Goal: Task Accomplishment & Management: Use online tool/utility

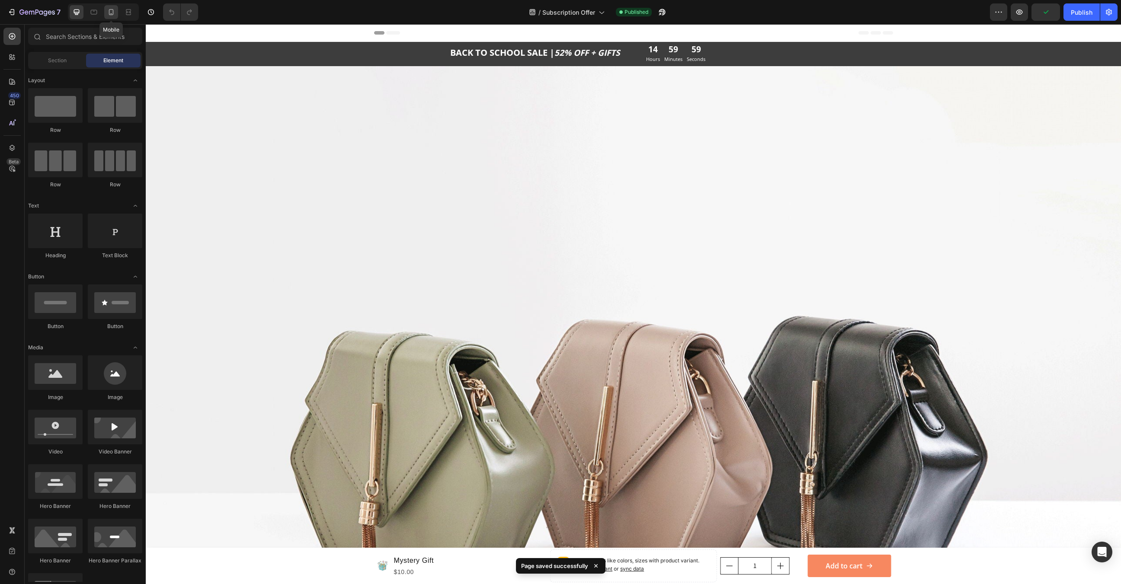
click at [111, 13] on icon at bounding box center [111, 12] width 9 height 9
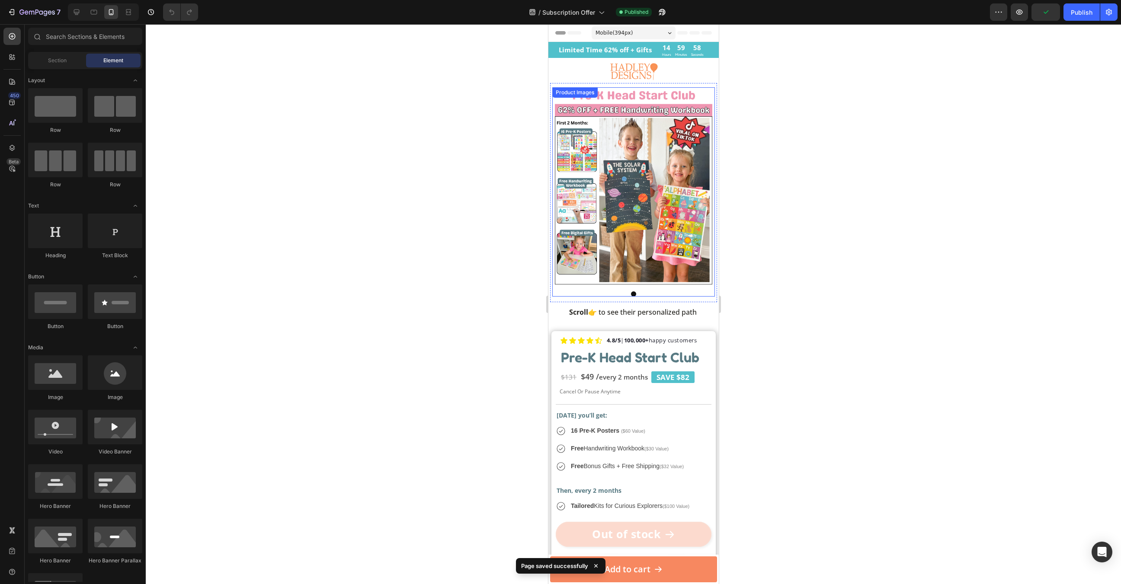
click at [591, 147] on img at bounding box center [633, 185] width 158 height 197
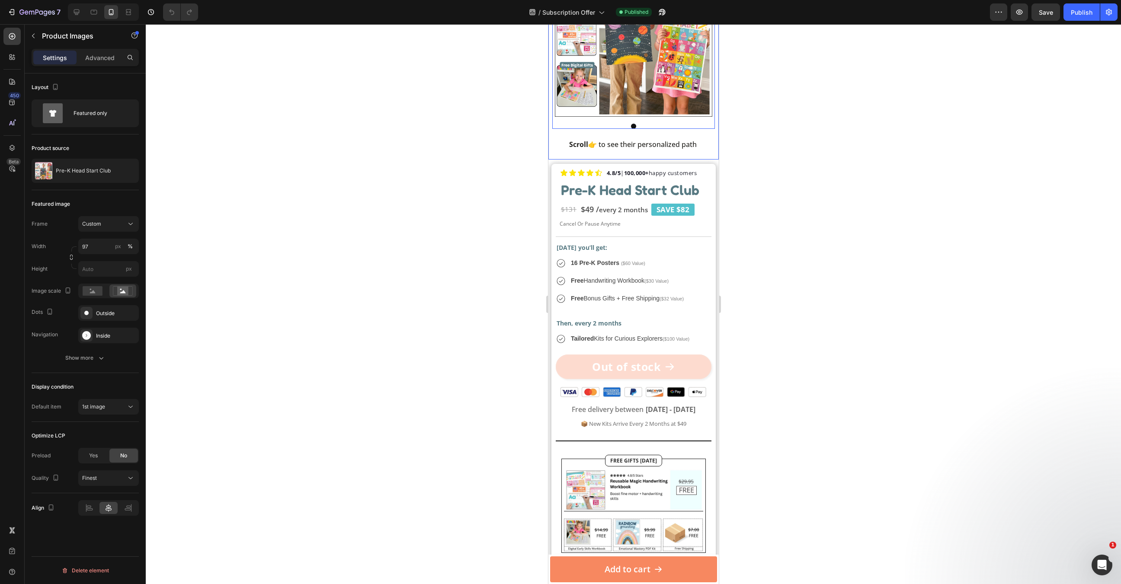
scroll to position [176, 0]
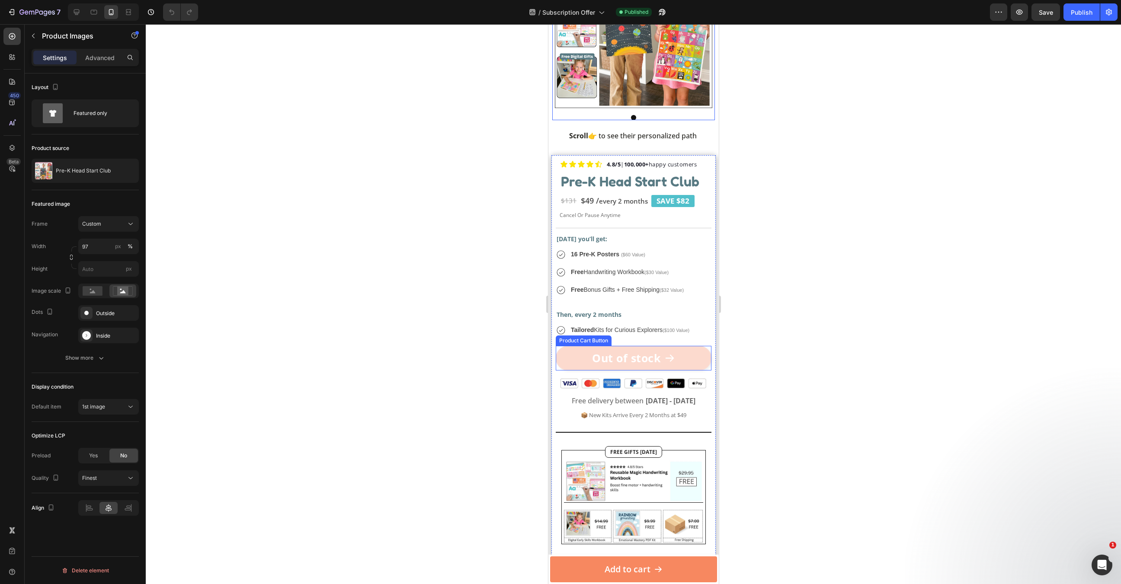
click at [667, 354] on icon "Out of stock" at bounding box center [669, 358] width 11 height 11
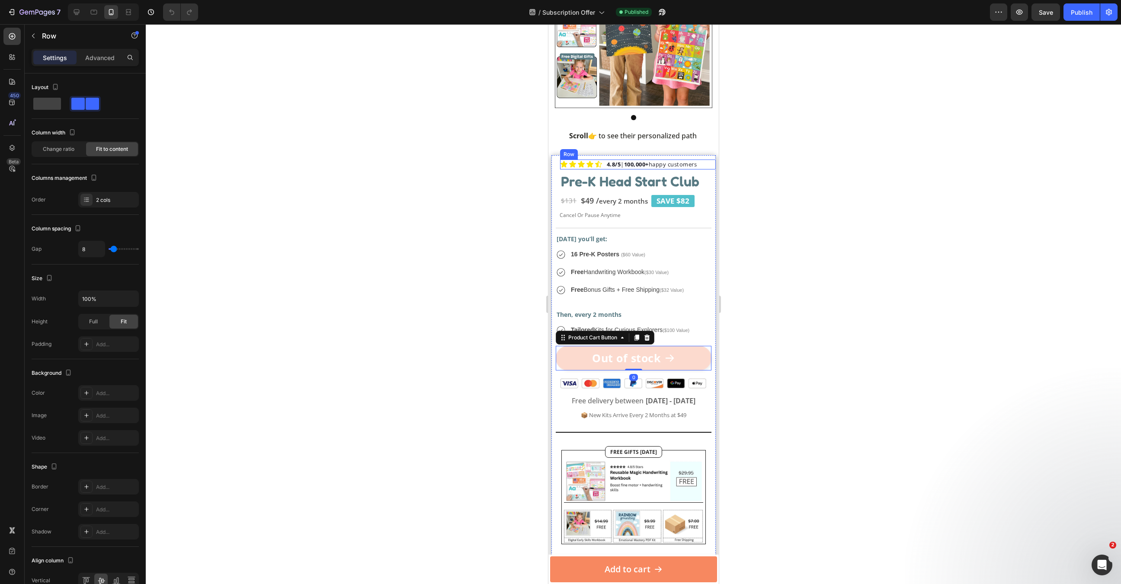
click at [711, 163] on div "Icon Icon Icon Icon Icon Icon List 4.8/5 | 100,000+ happy customers Text block …" at bounding box center [637, 165] width 156 height 10
click at [709, 154] on div "Icon Icon Icon Icon Icon Icon List 4.8/5 | 100,000+ happy customers Text block …" at bounding box center [633, 386] width 166 height 470
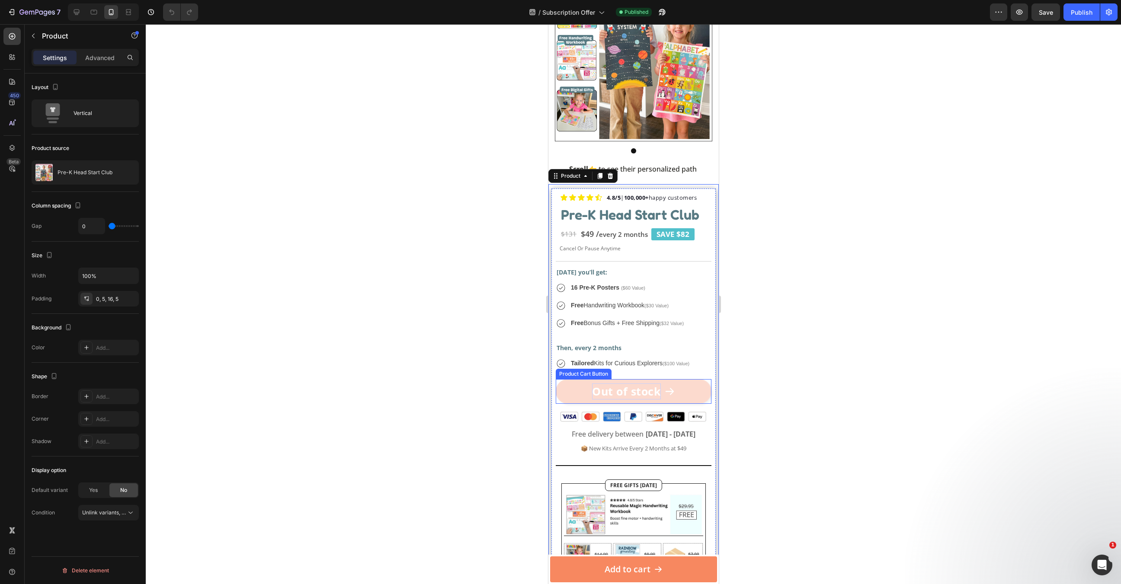
scroll to position [140, 0]
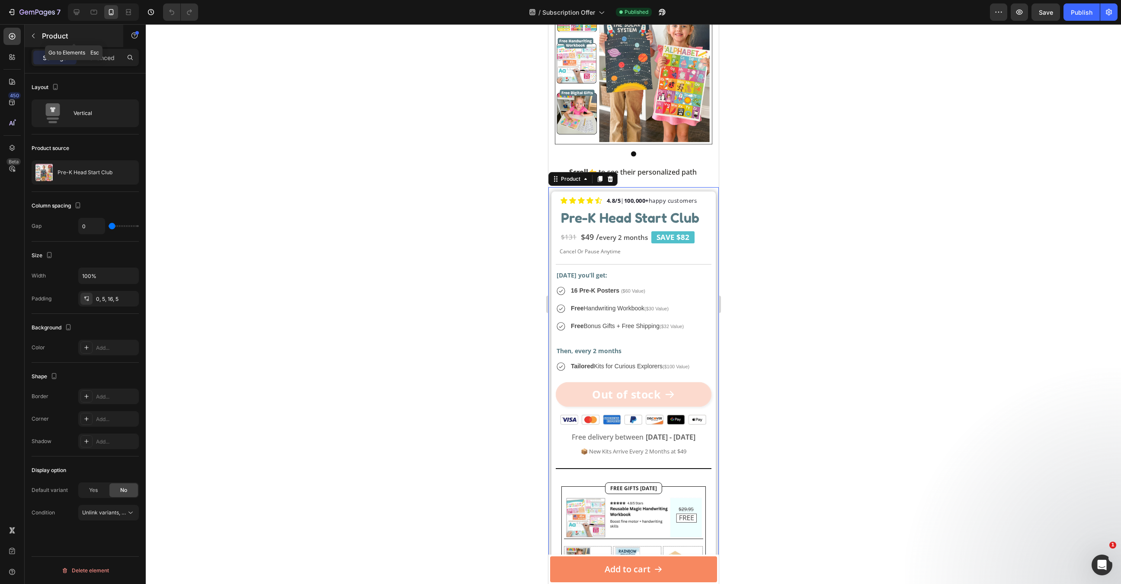
click at [35, 35] on icon "button" at bounding box center [33, 35] width 7 height 7
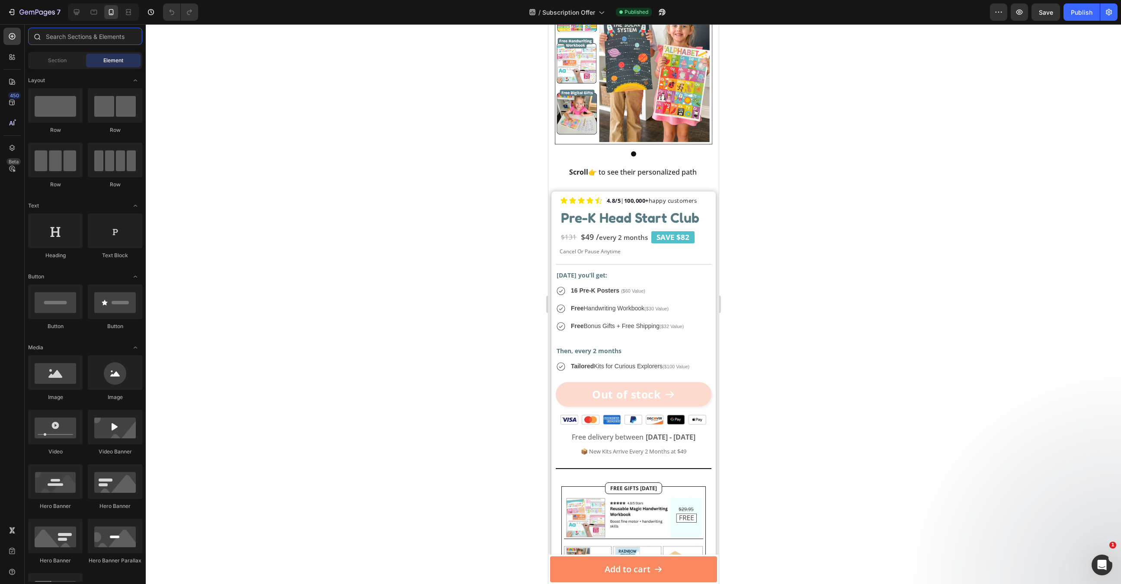
click at [65, 40] on input "text" at bounding box center [85, 36] width 114 height 17
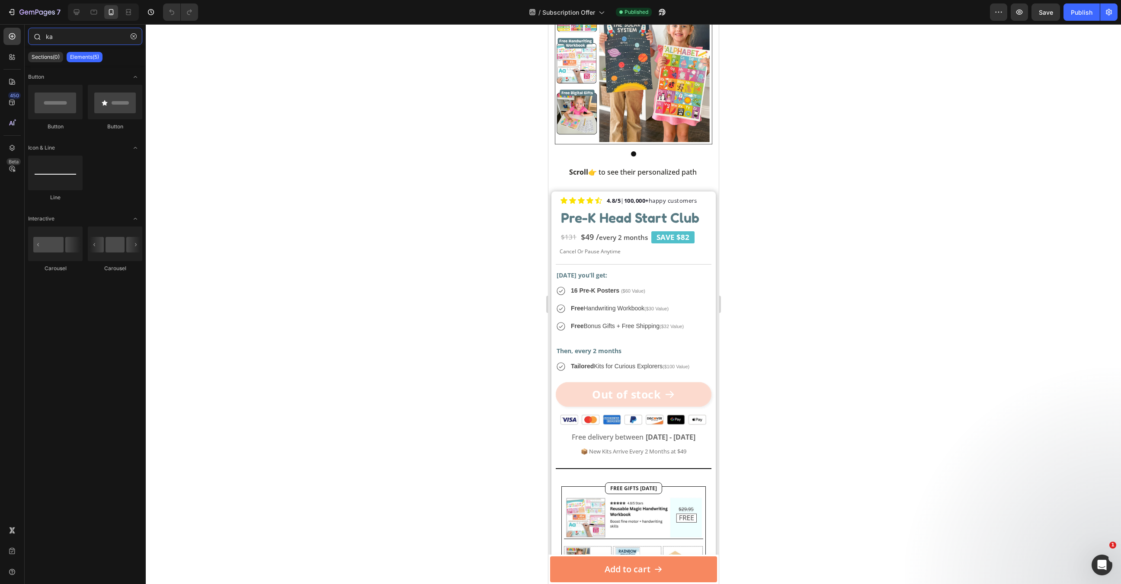
type input "k"
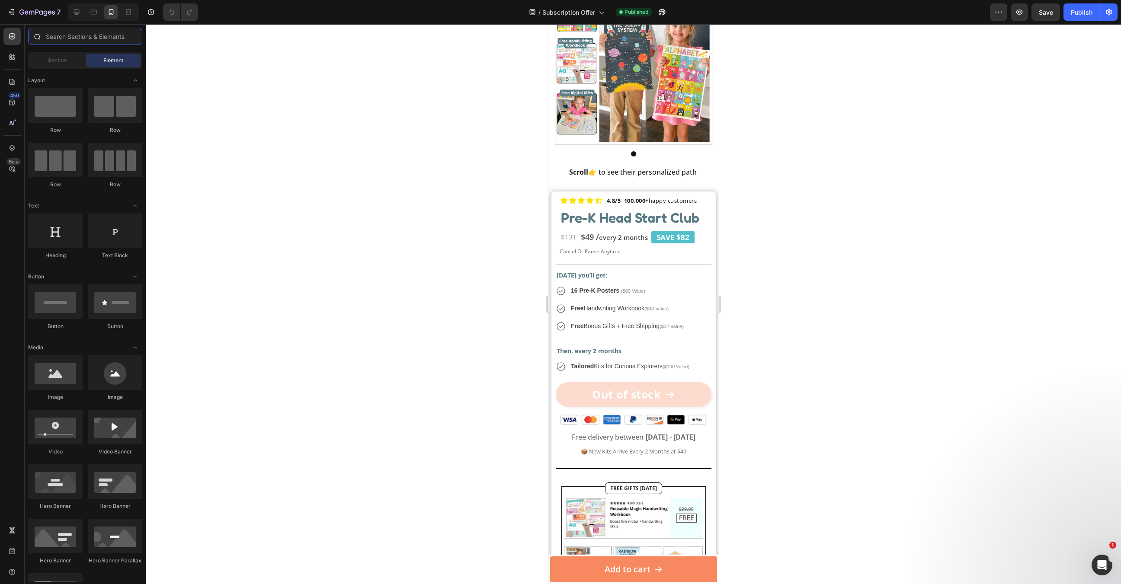
type input "k"
click at [665, 190] on div "Icon Icon Icon Icon Icon Icon List 4.8/5 | 100,000+ happy customers Text block …" at bounding box center [633, 422] width 166 height 470
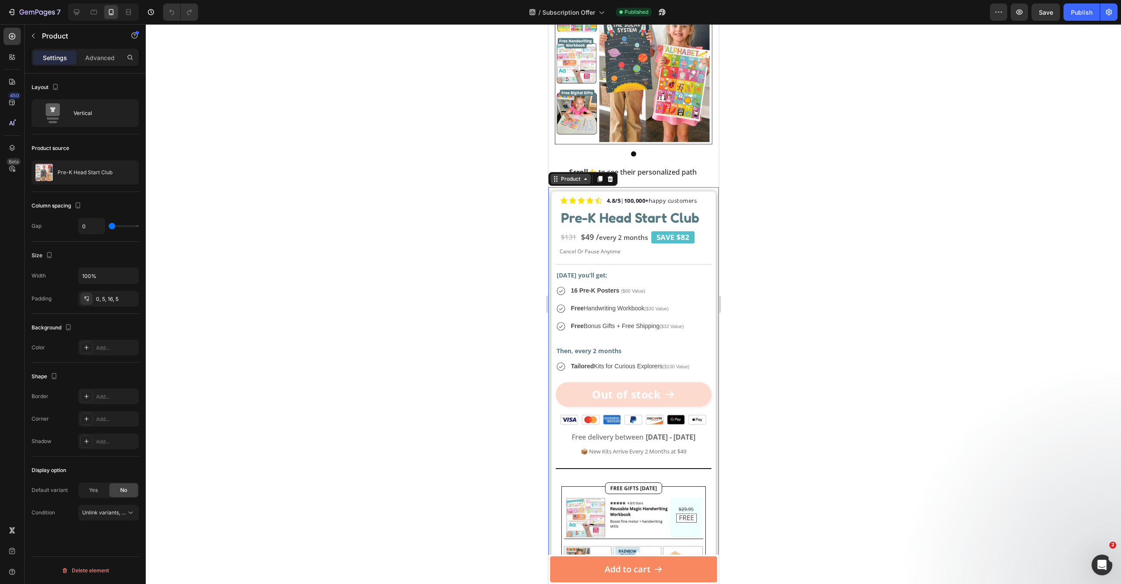
click at [568, 179] on div "Product" at bounding box center [570, 179] width 23 height 8
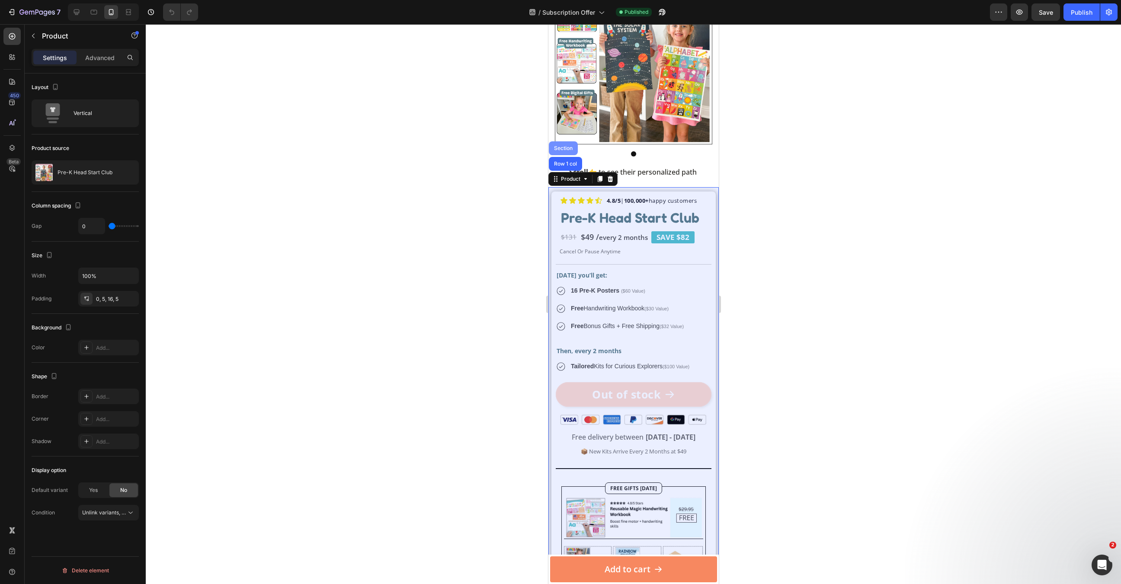
click at [566, 150] on div "Section" at bounding box center [562, 148] width 29 height 14
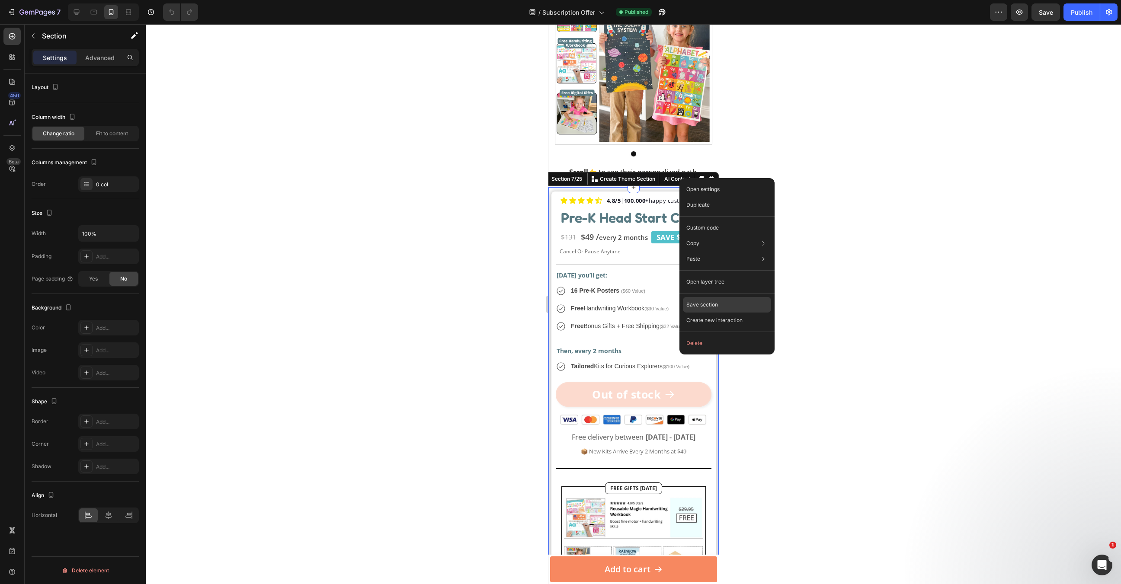
click at [716, 307] on p "Save section" at bounding box center [702, 305] width 32 height 8
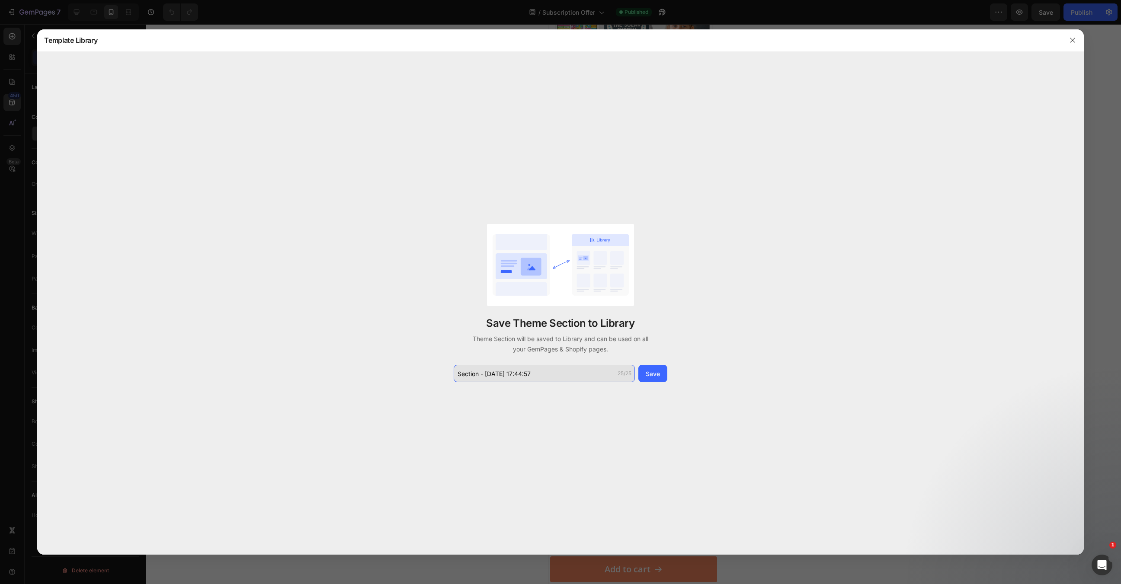
click at [557, 380] on input "Section - [DATE] 17:44:57" at bounding box center [544, 373] width 181 height 17
type input "subscription pre"
click at [647, 374] on div "Save" at bounding box center [653, 373] width 14 height 9
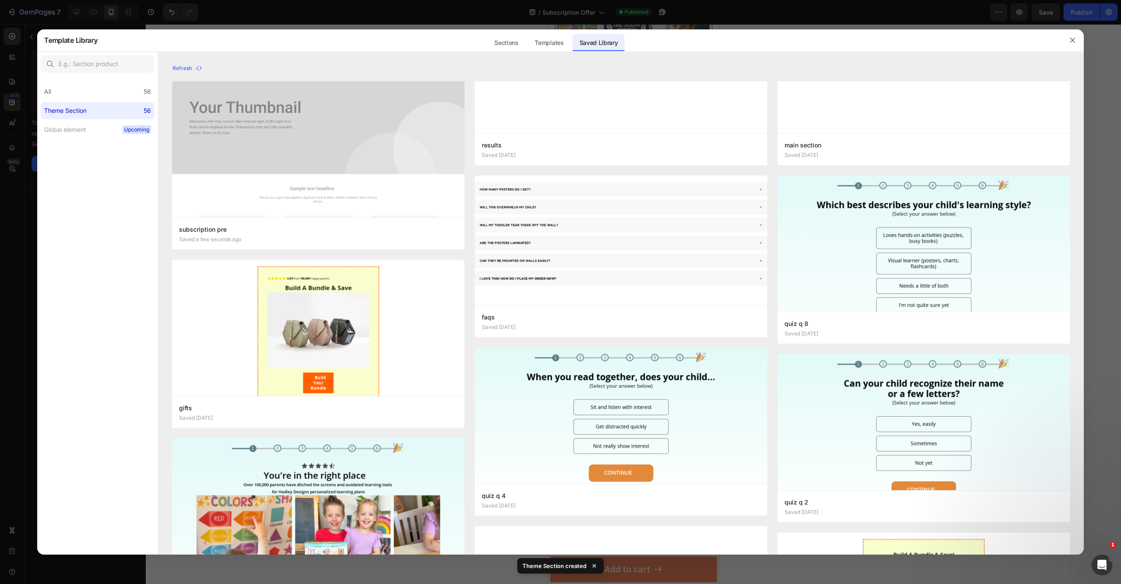
click at [1112, 183] on div at bounding box center [560, 292] width 1121 height 584
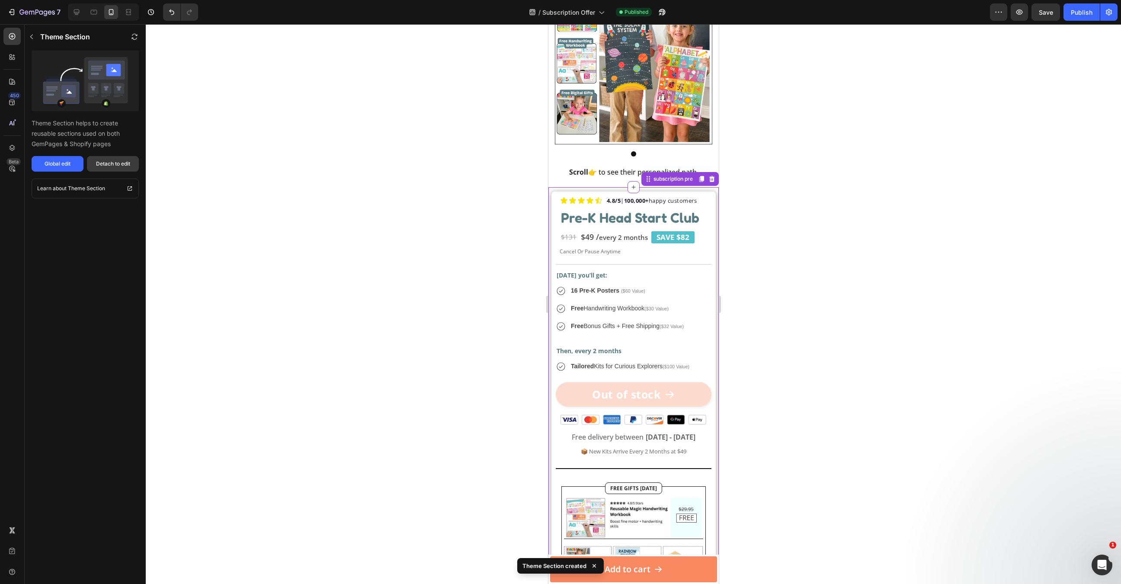
click at [105, 167] on div "Detach to edit" at bounding box center [113, 164] width 34 height 8
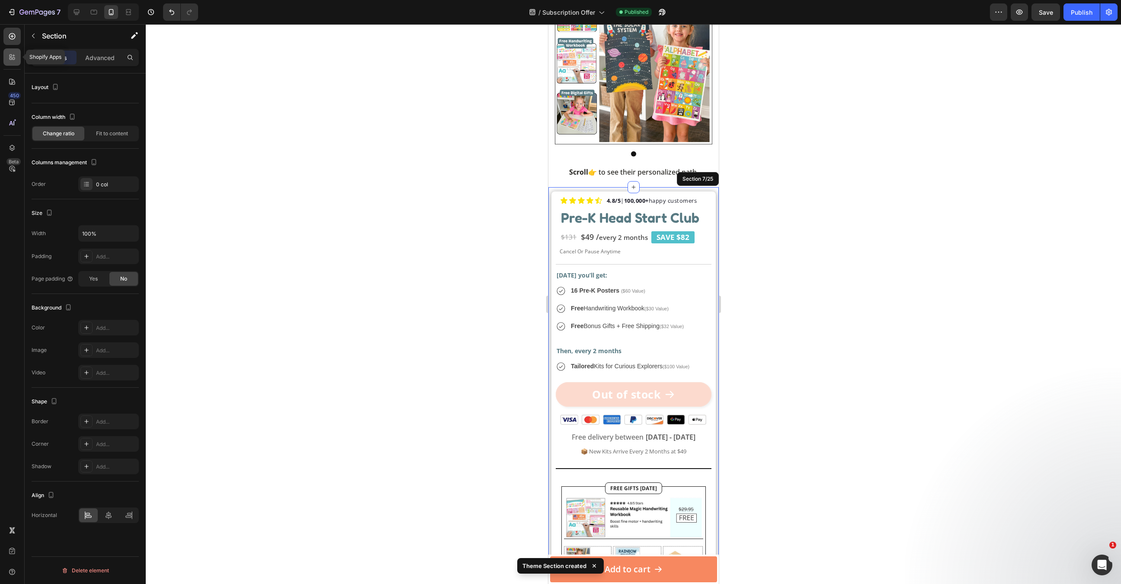
click at [11, 62] on div at bounding box center [11, 56] width 17 height 17
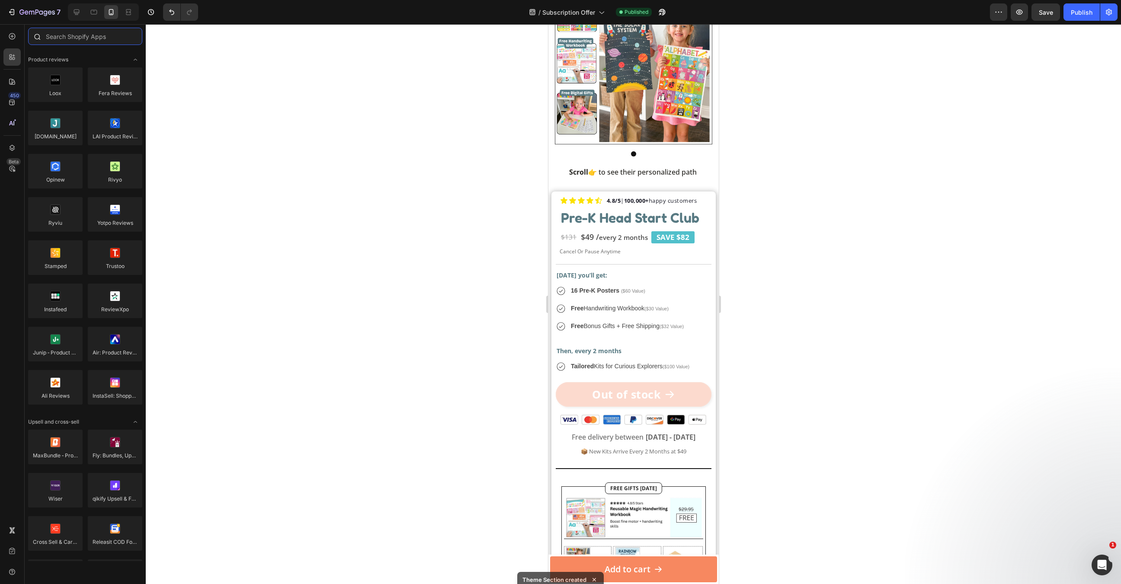
click at [71, 40] on input "text" at bounding box center [85, 36] width 114 height 17
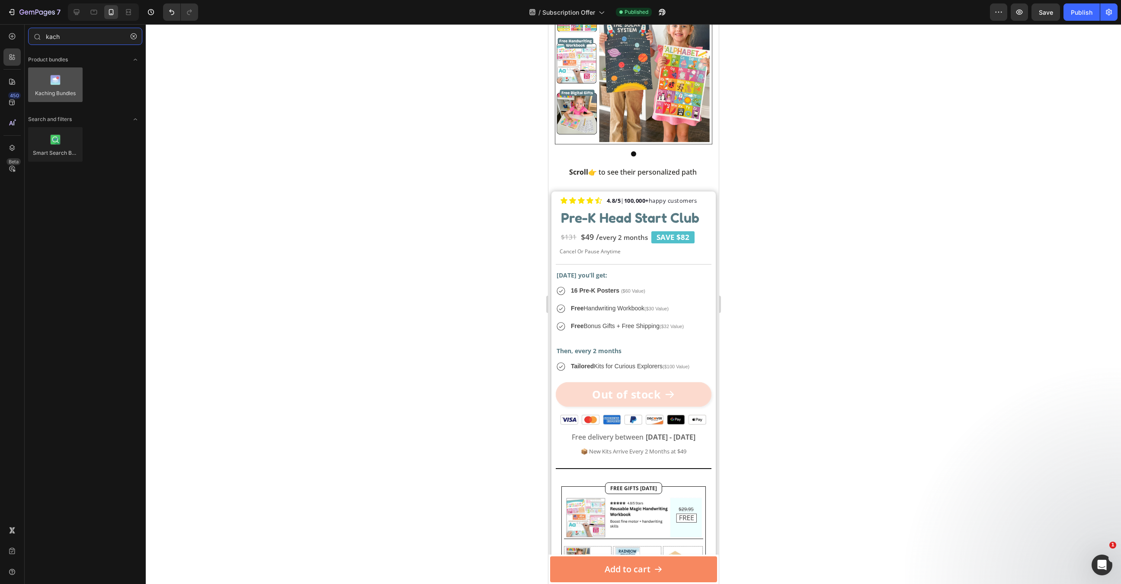
type input "kach"
drag, startPoint x: 620, startPoint y: 112, endPoint x: 628, endPoint y: 273, distance: 161.5
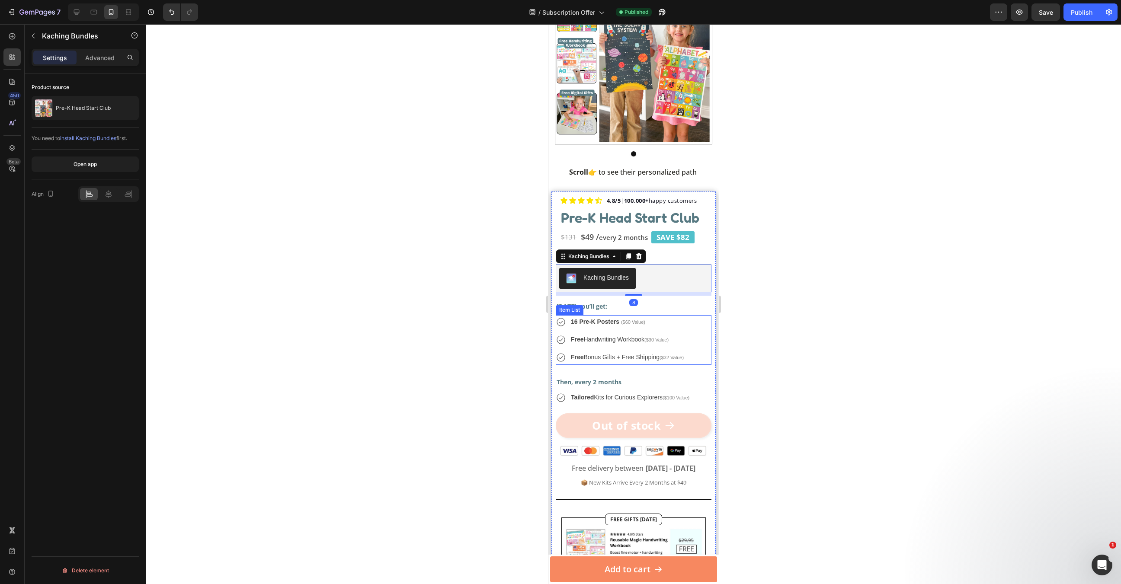
click at [670, 333] on div "Free Handwriting Workbook ($30 Value)" at bounding box center [626, 340] width 115 height 14
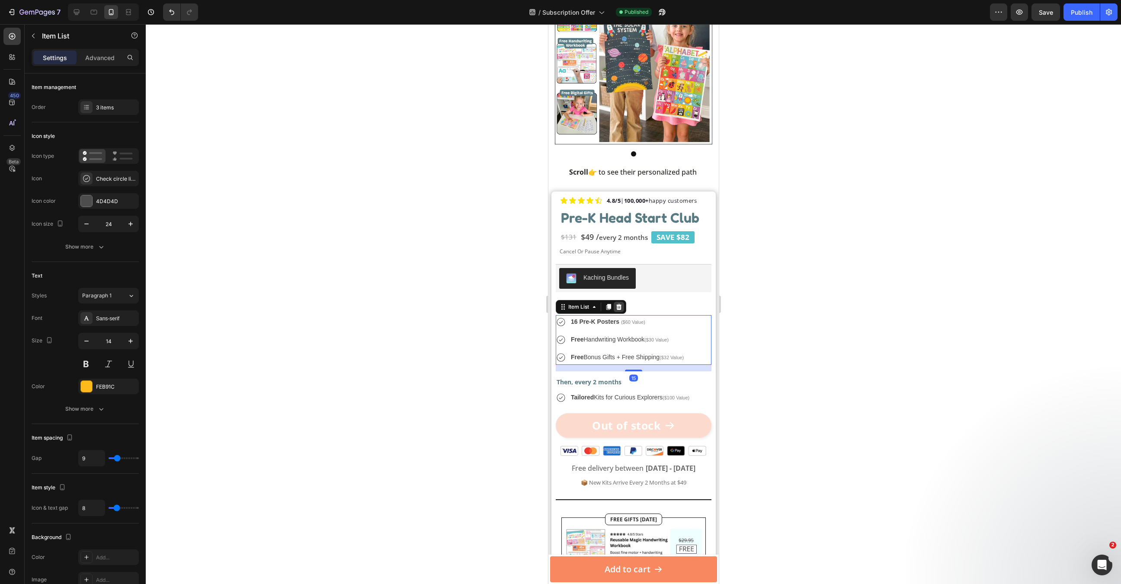
click at [618, 307] on icon at bounding box center [618, 307] width 6 height 6
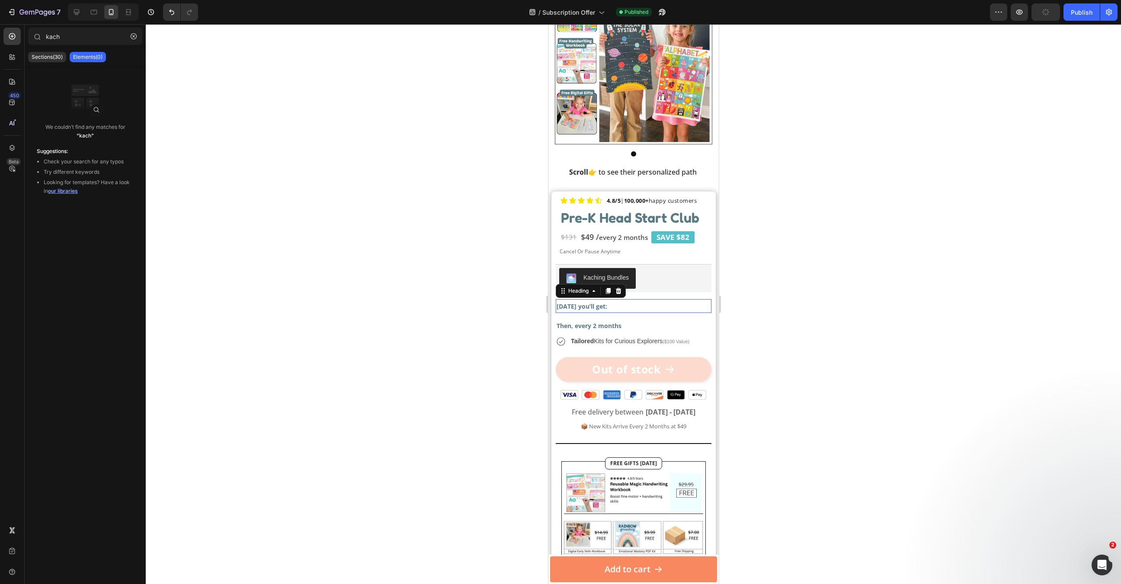
click at [630, 304] on h2 "[DATE] you’ll get:" at bounding box center [633, 306] width 156 height 14
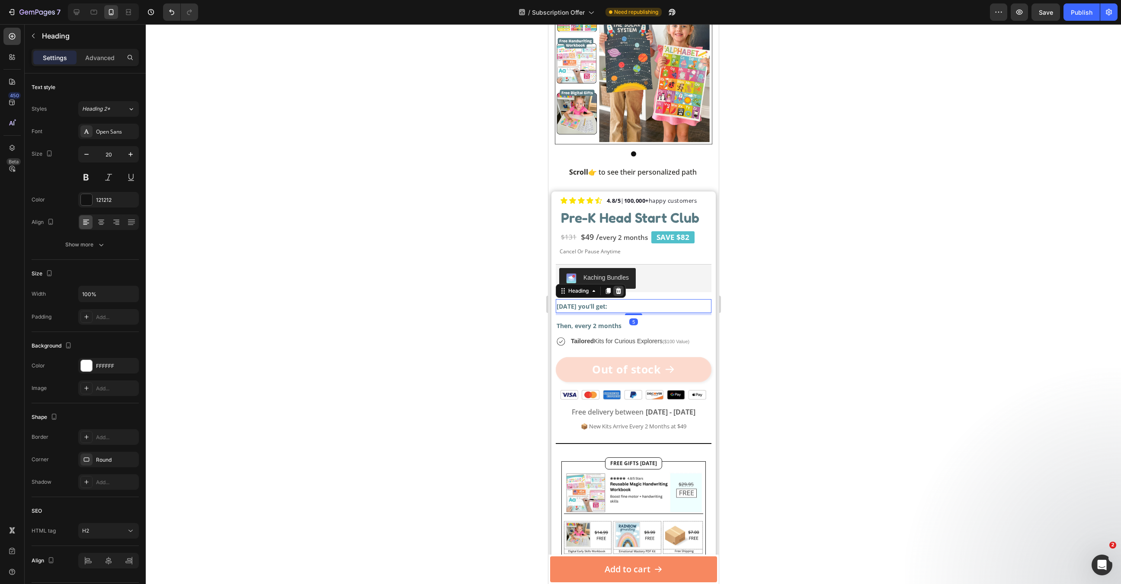
click at [618, 292] on icon at bounding box center [618, 291] width 6 height 6
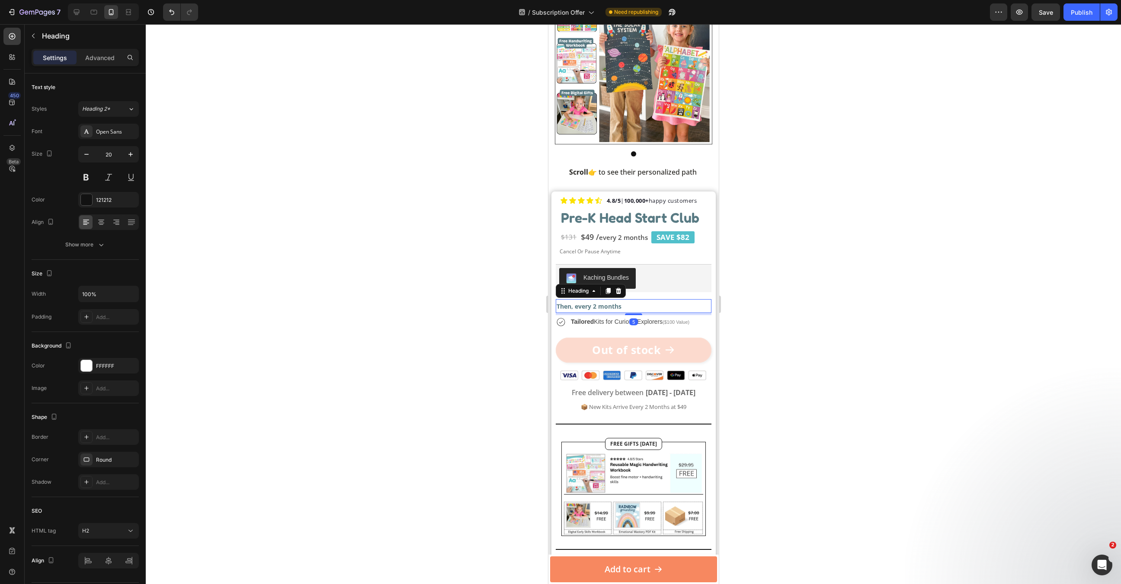
click at [630, 310] on h2 "Then, every 2 months" at bounding box center [633, 306] width 156 height 14
click at [617, 292] on icon at bounding box center [617, 291] width 7 height 7
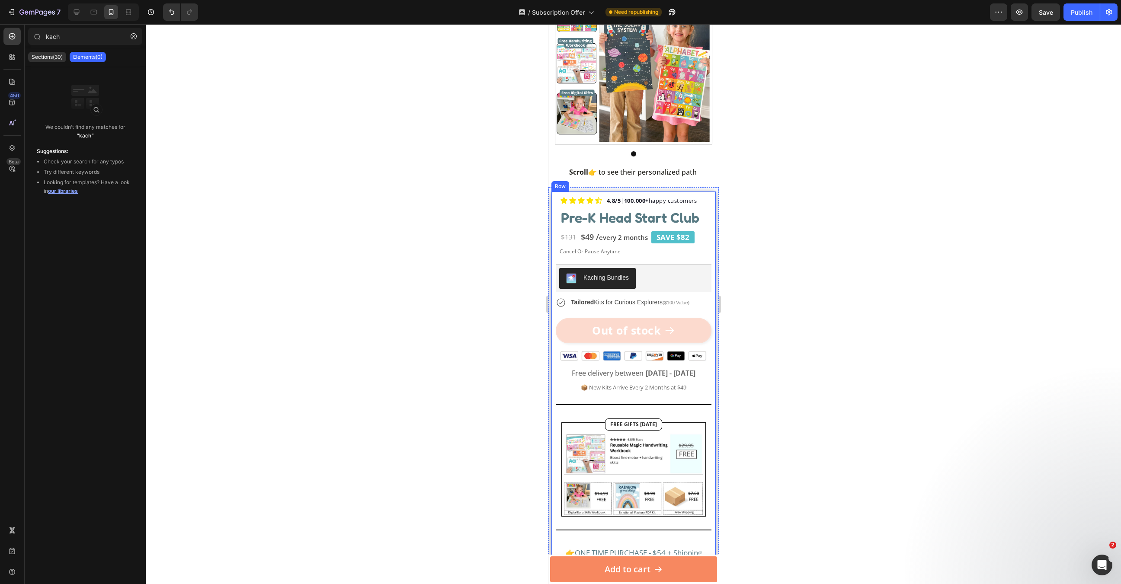
click at [630, 302] on span "Tailored Kits for Curious Explorers" at bounding box center [616, 302] width 92 height 7
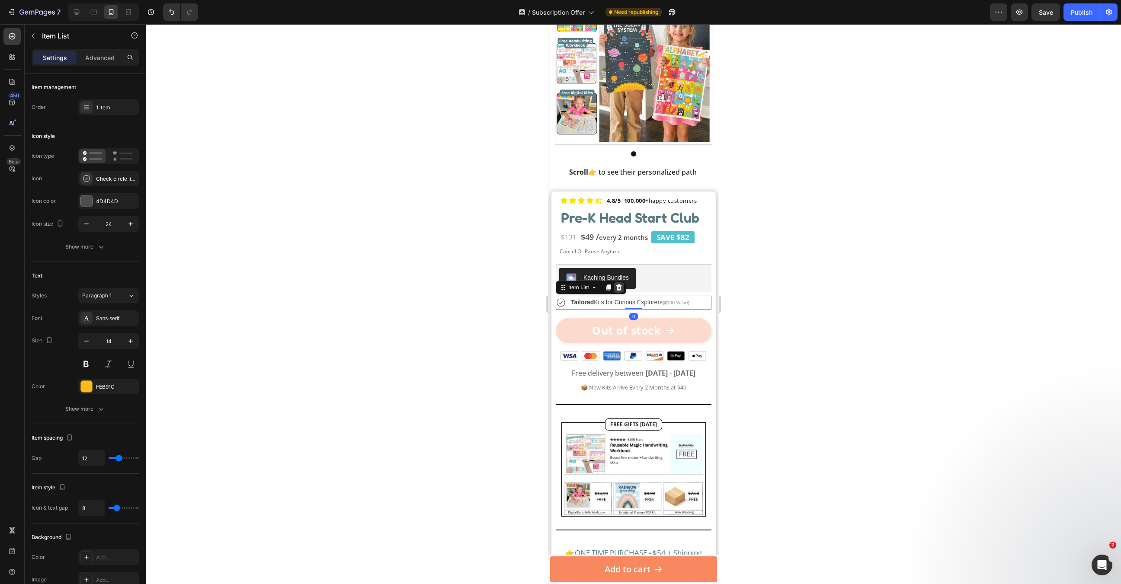
click at [620, 289] on icon at bounding box center [618, 287] width 6 height 6
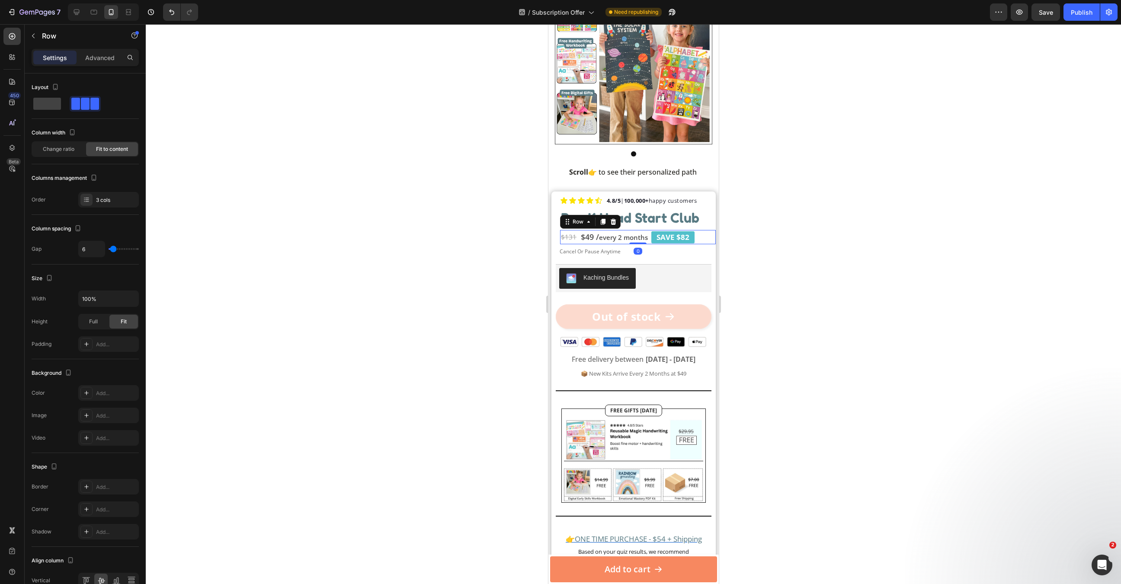
click at [700, 242] on div "$131 Text Block $49 / every 2 months Text Block SAVE $82 Text Block Row 0" at bounding box center [637, 237] width 156 height 14
click at [616, 224] on div at bounding box center [612, 222] width 10 height 10
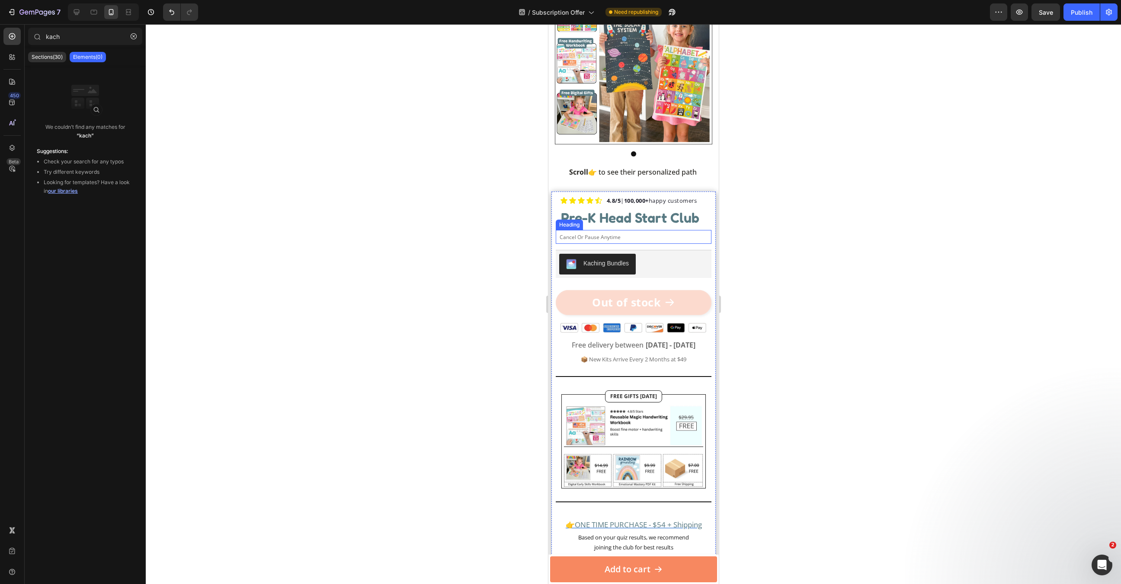
click at [661, 236] on h2 "Cancel Or Pause Anytime" at bounding box center [634, 237] width 152 height 14
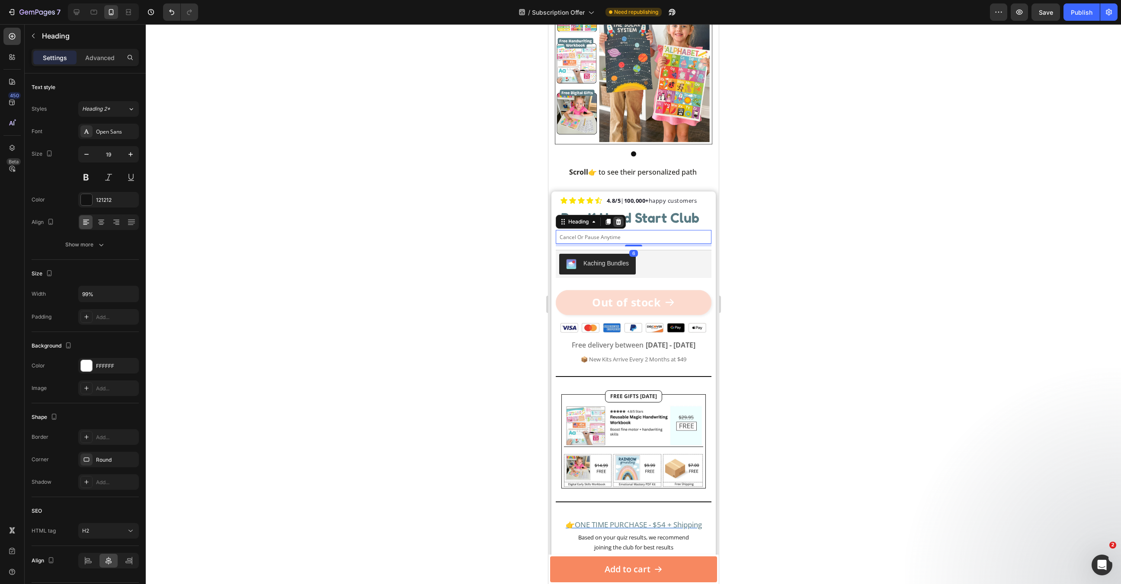
click at [619, 221] on icon at bounding box center [618, 222] width 6 height 6
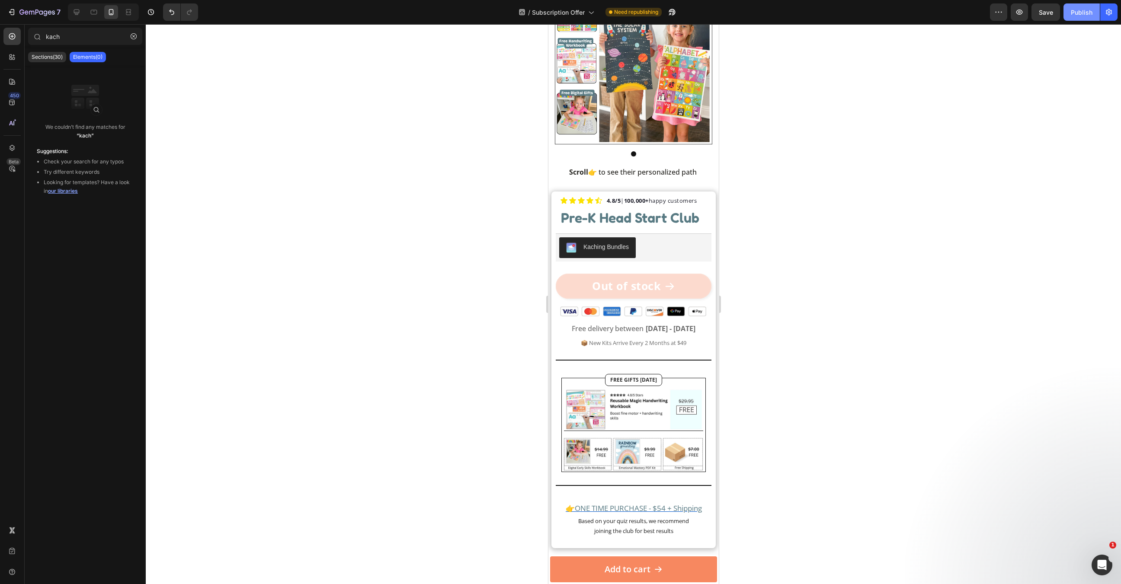
click at [1083, 20] on button "Publish" at bounding box center [1081, 11] width 36 height 17
click at [703, 373] on div "FREE GIFTS [DATE] Text Block Image Image Row" at bounding box center [633, 418] width 156 height 107
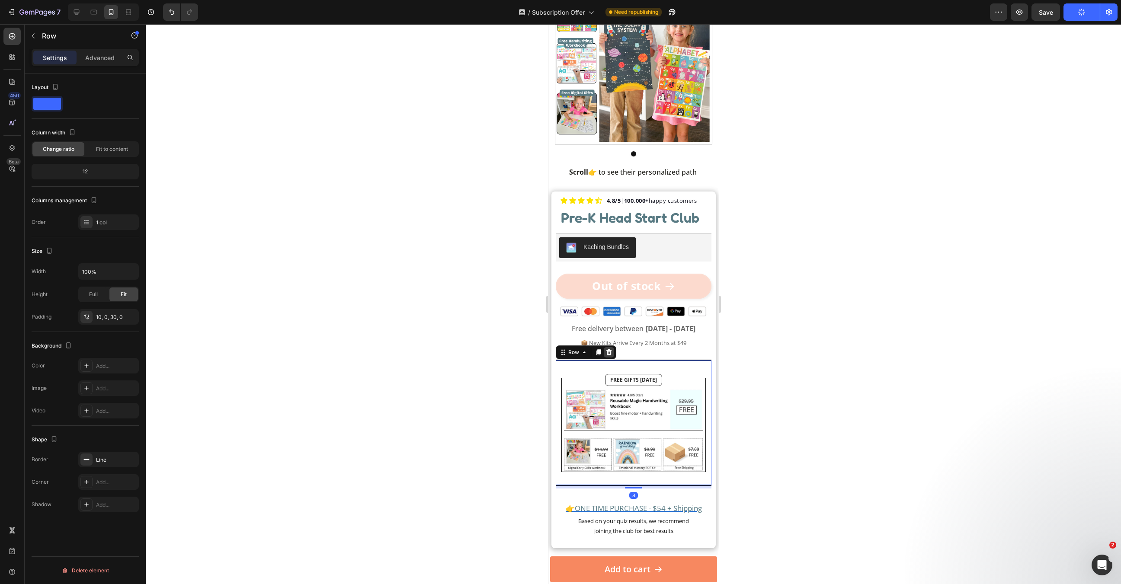
click at [610, 355] on icon at bounding box center [608, 352] width 7 height 7
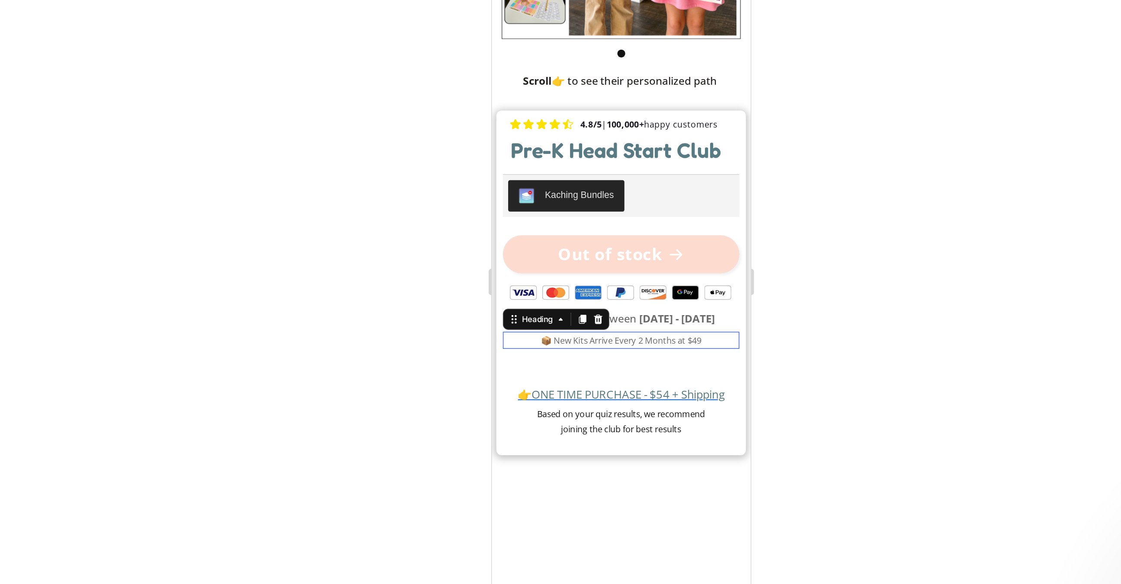
click at [625, 176] on span "📦 New Kits Arrive Every 2 Months at $49" at bounding box center [576, 176] width 105 height 8
click at [645, 176] on p "📦 New Kits Arrive Every 2 Months at $49" at bounding box center [576, 176] width 153 height 10
drag, startPoint x: 647, startPoint y: 176, endPoint x: 589, endPoint y: 176, distance: 58.4
click at [589, 176] on p "📦 New Kits Arrive Every 2 Months at $49" at bounding box center [576, 176] width 153 height 10
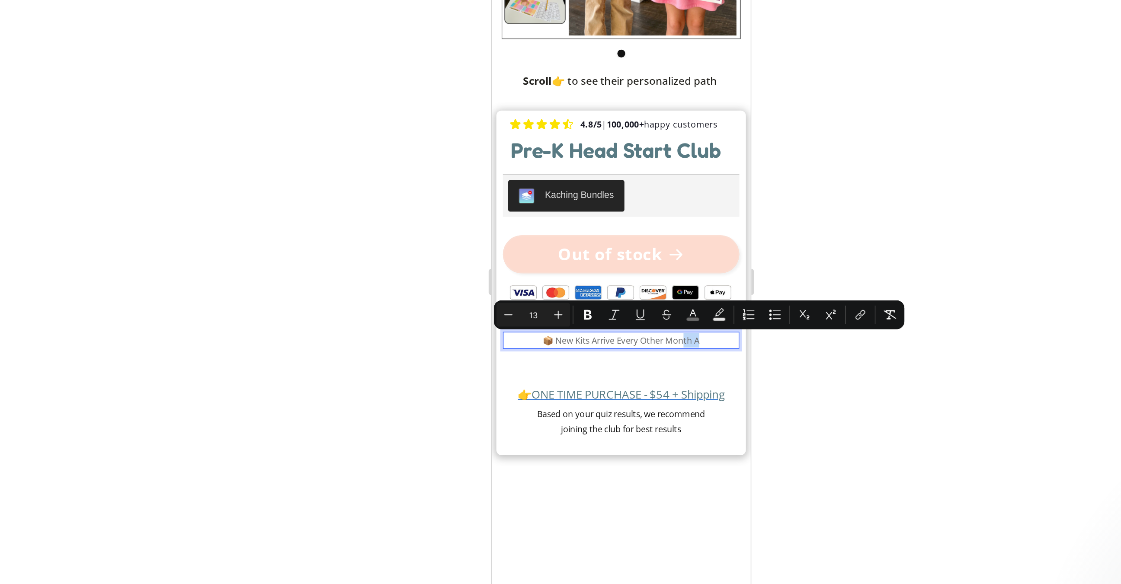
drag, startPoint x: 642, startPoint y: 175, endPoint x: 629, endPoint y: 176, distance: 13.9
click at [629, 176] on p "📦 New Kits Arrive Every Other Month A" at bounding box center [576, 176] width 153 height 10
drag, startPoint x: 629, startPoint y: 176, endPoint x: 546, endPoint y: 179, distance: 82.6
click at [546, 179] on p "📦 New Kits Arrive Every Other Month A" at bounding box center [576, 176] width 153 height 10
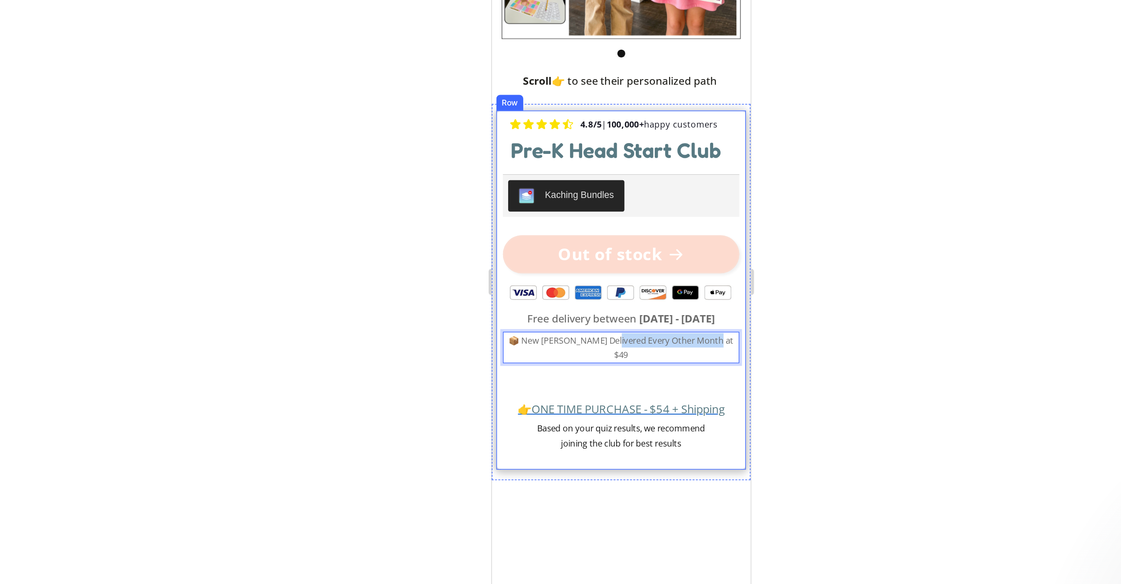
drag, startPoint x: 575, startPoint y: 177, endPoint x: 681, endPoint y: 179, distance: 106.0
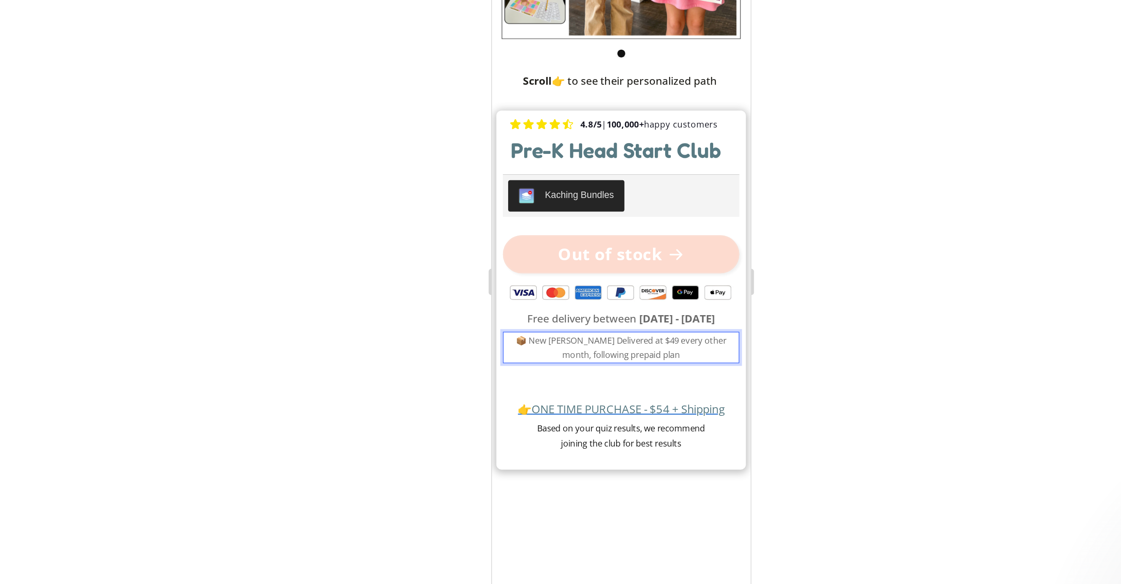
click at [612, 179] on span "📦 New [PERSON_NAME] Delivered at $49 every other month, following prepaid plan" at bounding box center [576, 180] width 138 height 17
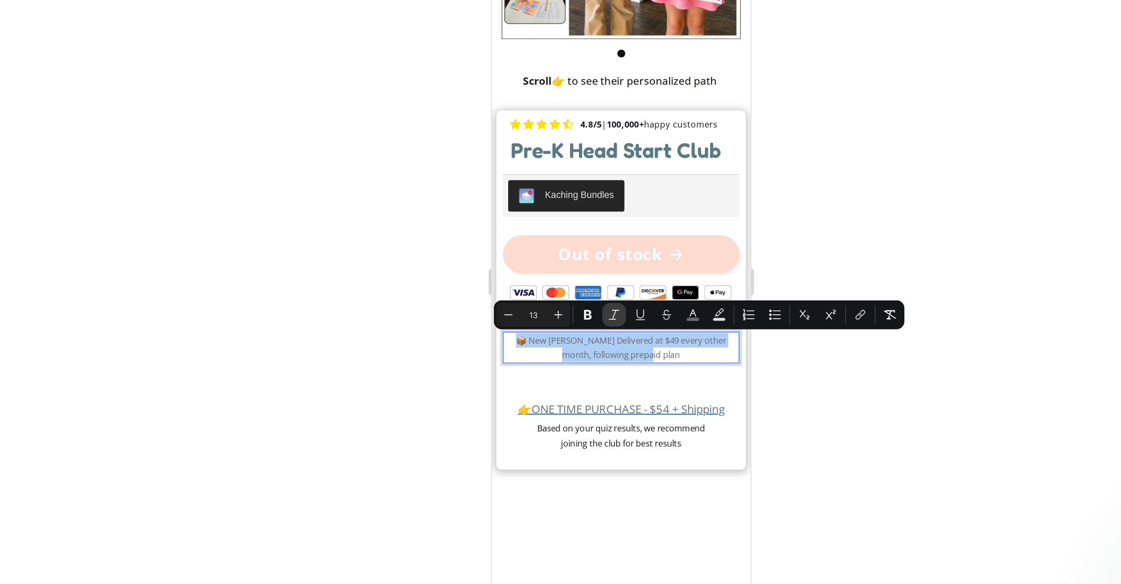
click at [630, 329] on icon "Editor contextual toolbar" at bounding box center [628, 326] width 9 height 9
drag, startPoint x: 755, startPoint y: 374, endPoint x: 155, endPoint y: 326, distance: 601.5
click at [755, 374] on div at bounding box center [633, 304] width 975 height 560
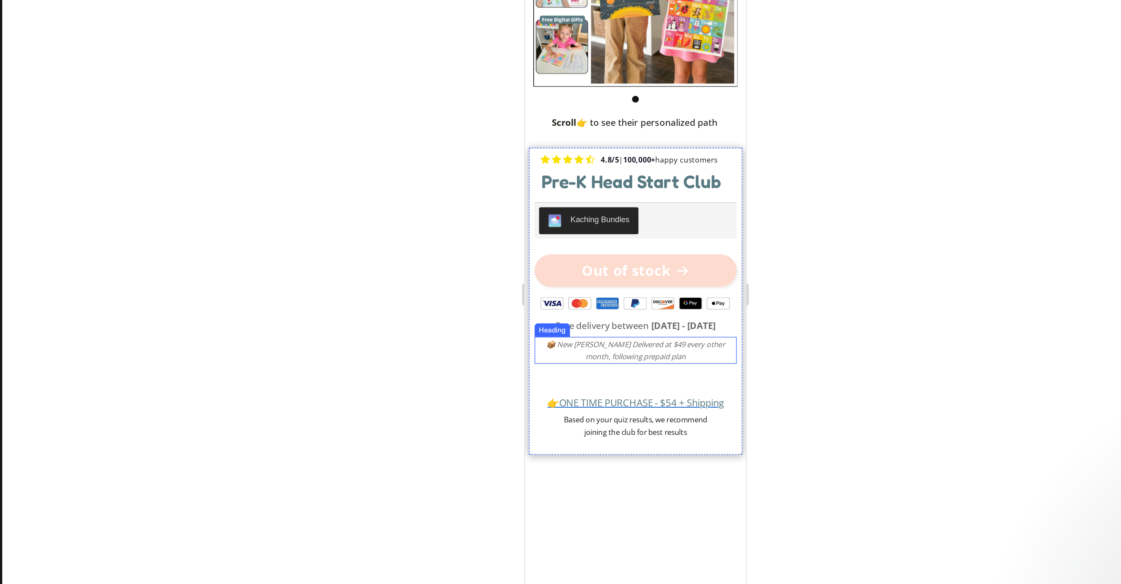
click at [655, 261] on p "⁠⁠⁠⁠⁠⁠⁠ 📦 New Crates Delivered at $49 every other month, following prepaid plan" at bounding box center [609, 254] width 153 height 19
click at [678, 249] on p "📦 New [PERSON_NAME] Delivered at $49 every other month, following prepaid plan" at bounding box center [609, 254] width 153 height 19
click at [603, 262] on icon "📦 New [PERSON_NAME] Delivered at $49 every other month, following prepaid plan" at bounding box center [608, 254] width 137 height 17
click at [755, 368] on div at bounding box center [633, 304] width 975 height 560
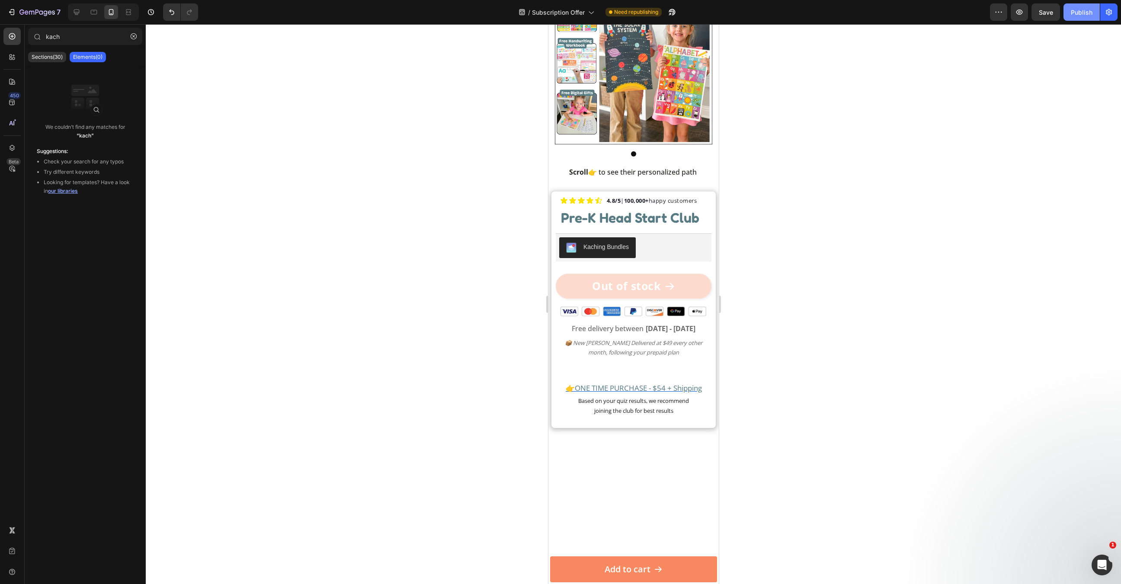
click at [1084, 13] on div "Publish" at bounding box center [1082, 12] width 22 height 9
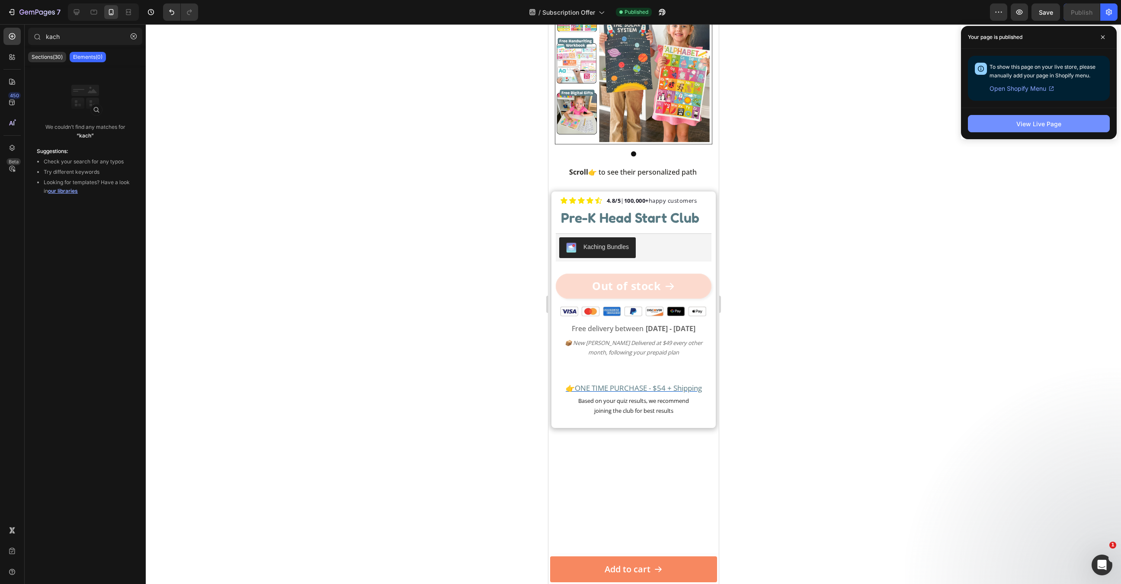
click at [1054, 125] on div "View Live Page" at bounding box center [1038, 123] width 45 height 9
